Goal: Find specific page/section

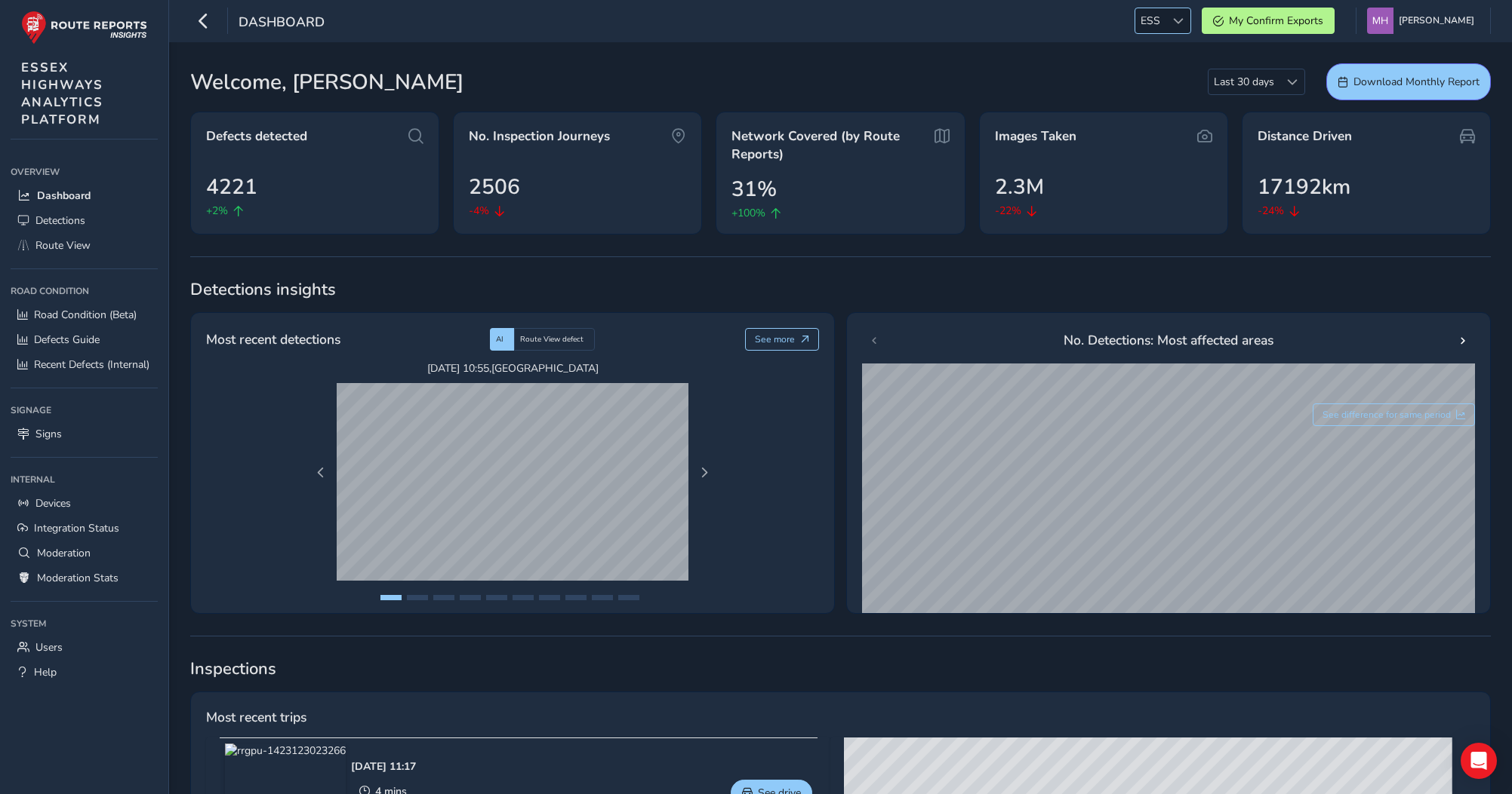
click at [1182, 23] on div at bounding box center [1178, 21] width 25 height 25
click at [1163, 122] on li "CFX" at bounding box center [1199, 126] width 105 height 25
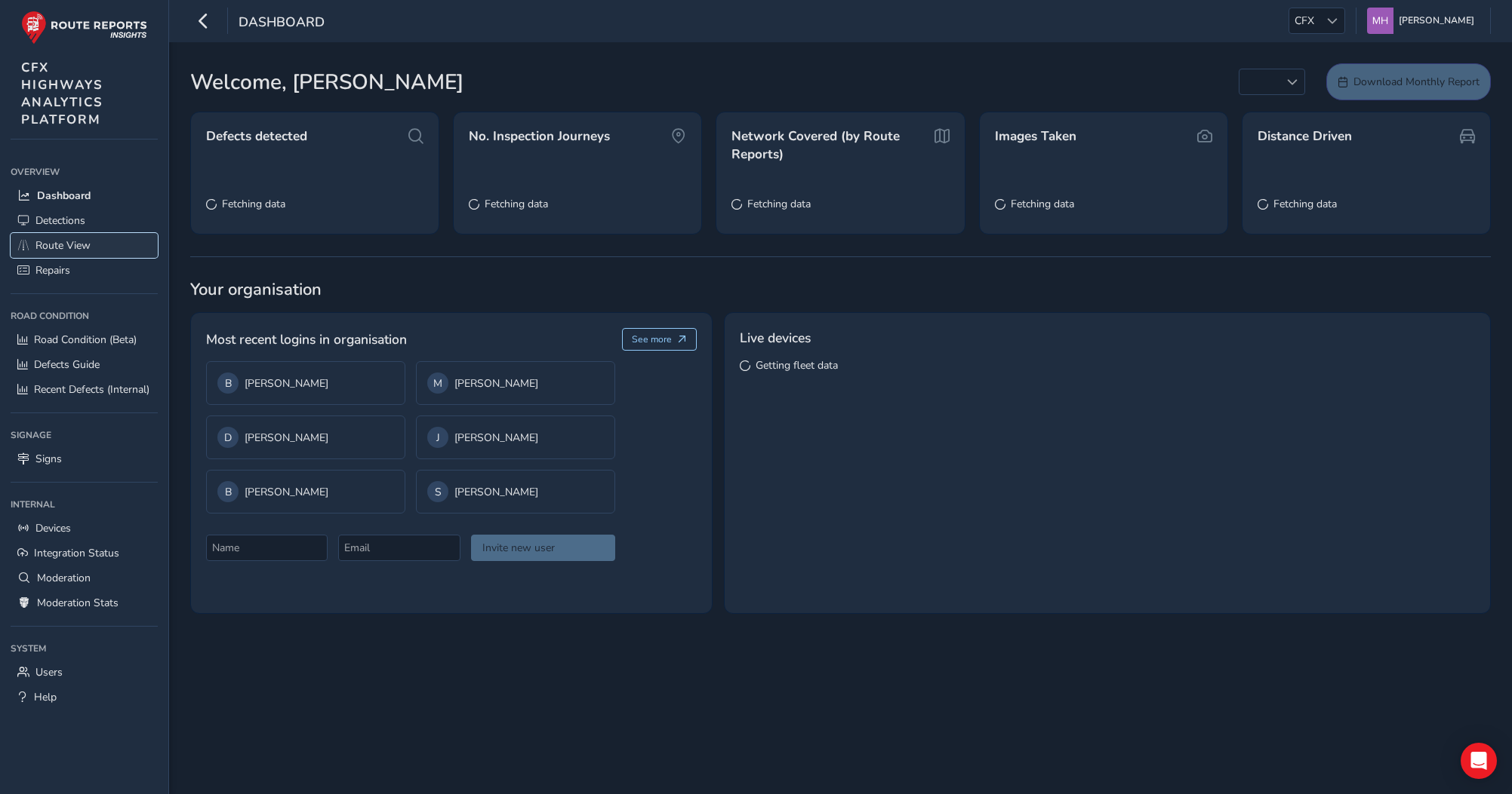
click at [56, 245] on span "Route View" at bounding box center [63, 246] width 55 height 15
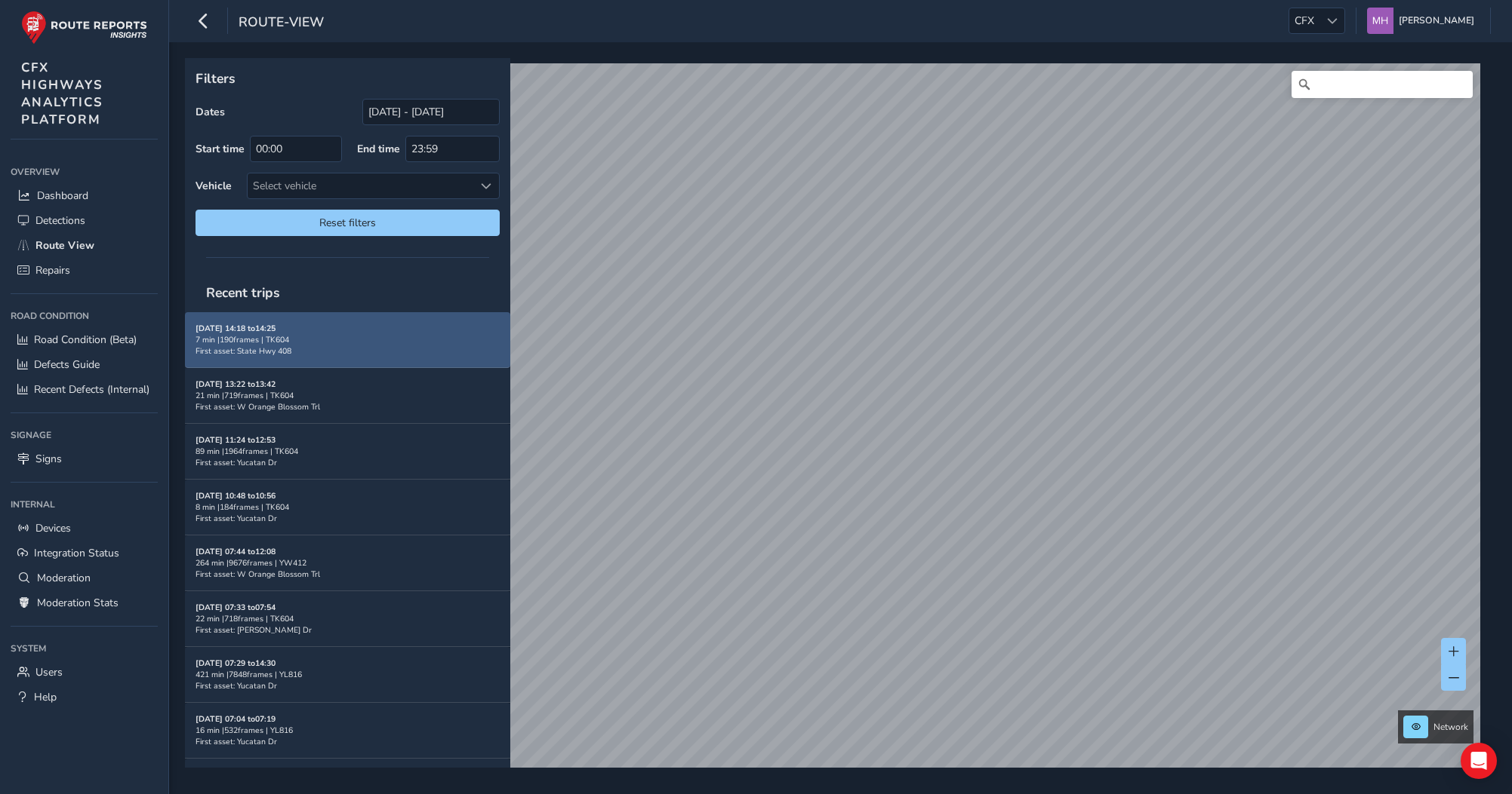
click at [308, 344] on div "[DATE] 14:18 to 14:25 7 min | 190 frames | TK604 First asset: State Hwy 408" at bounding box center [347, 340] width 304 height 34
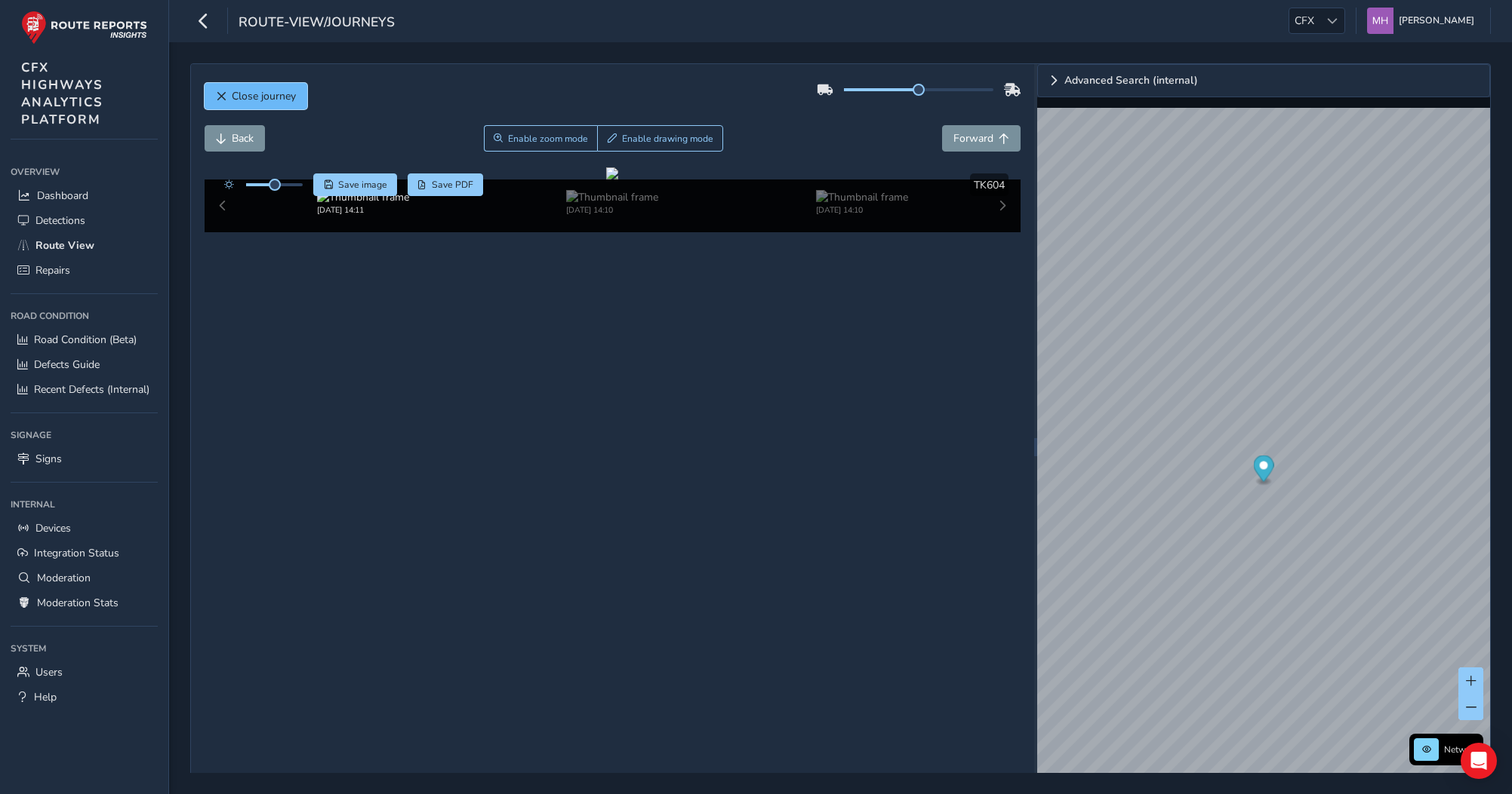
click at [245, 94] on span "Close journey" at bounding box center [264, 96] width 64 height 15
